Goal: Task Accomplishment & Management: Use online tool/utility

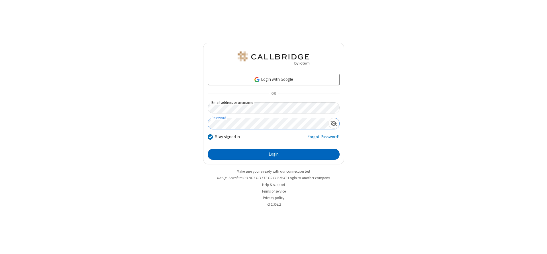
click at [273, 154] on button "Login" at bounding box center [274, 154] width 132 height 11
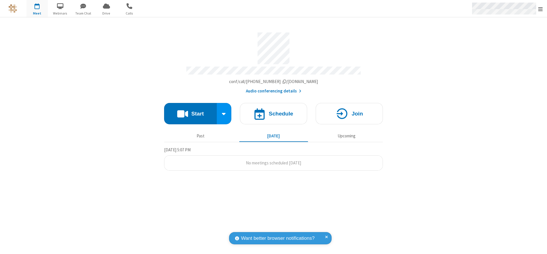
click at [540, 9] on span "Open menu" at bounding box center [540, 9] width 5 height 6
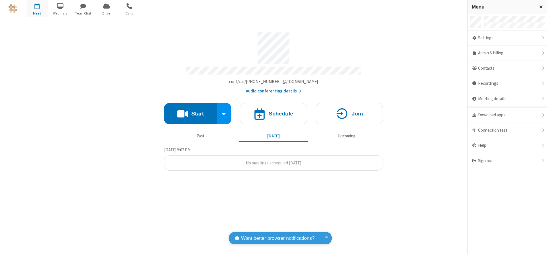
click at [37, 9] on span "button" at bounding box center [36, 6] width 21 height 10
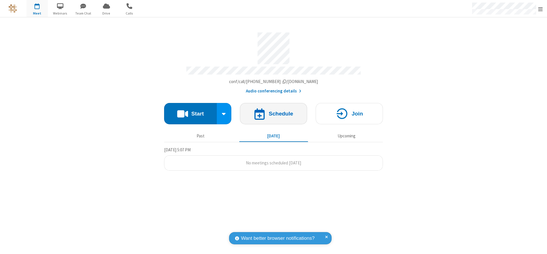
click at [273, 112] on h4 "Schedule" at bounding box center [280, 113] width 24 height 5
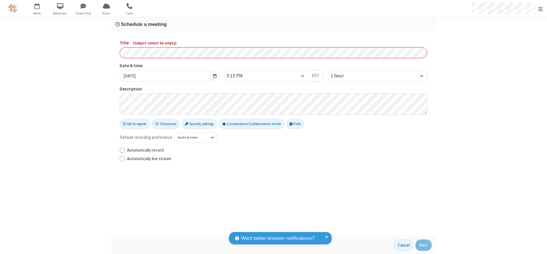
click at [273, 24] on h3 "Schedule a meeting" at bounding box center [273, 24] width 316 height 5
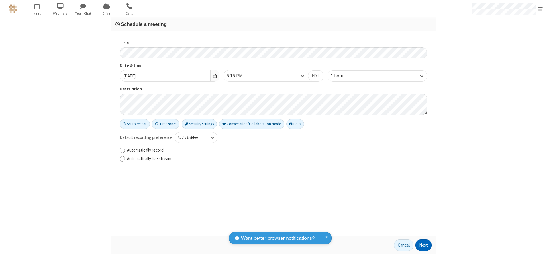
click at [423, 245] on button "Next" at bounding box center [423, 245] width 16 height 11
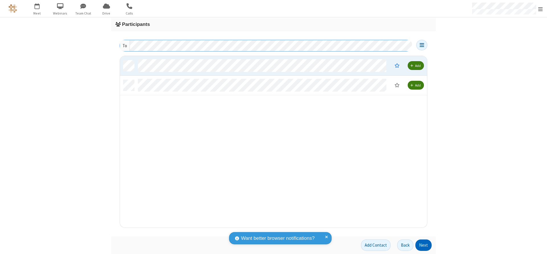
click at [423, 245] on button "Next" at bounding box center [423, 245] width 16 height 11
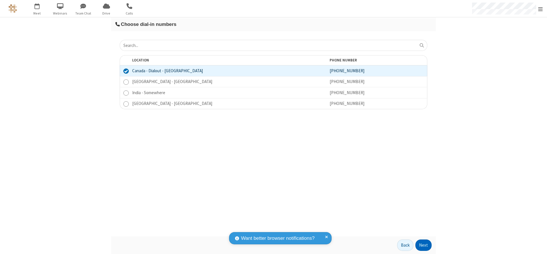
click at [423, 245] on button "Next" at bounding box center [423, 245] width 16 height 11
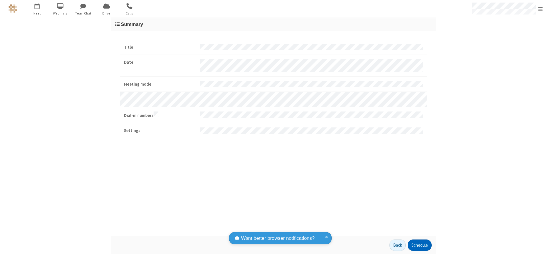
click at [419, 245] on button "Schedule" at bounding box center [419, 245] width 24 height 11
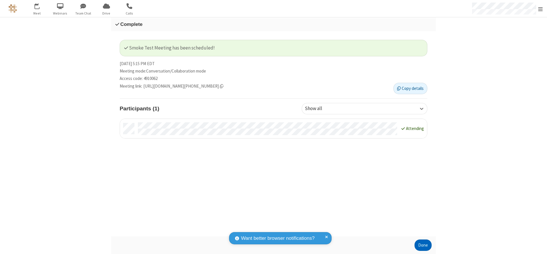
click at [423, 245] on button "Done" at bounding box center [422, 245] width 17 height 11
